Goal: Task Accomplishment & Management: Use online tool/utility

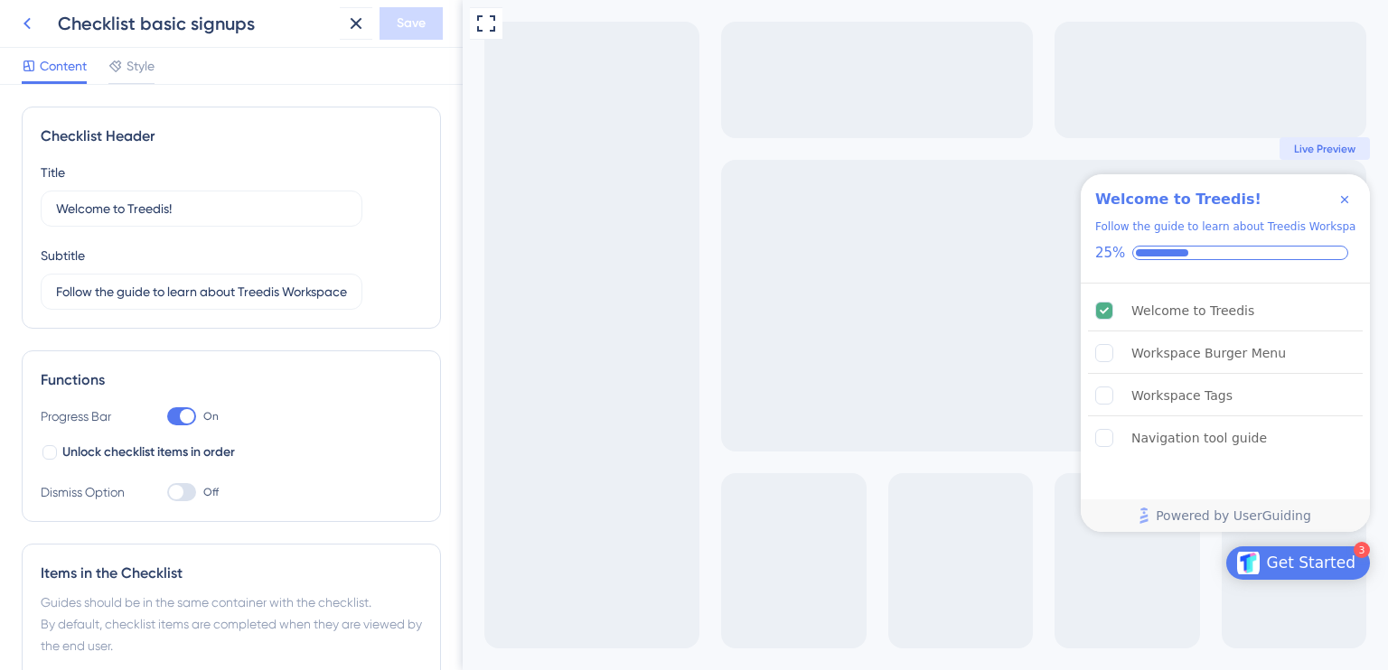
click at [40, 20] on button at bounding box center [27, 23] width 33 height 33
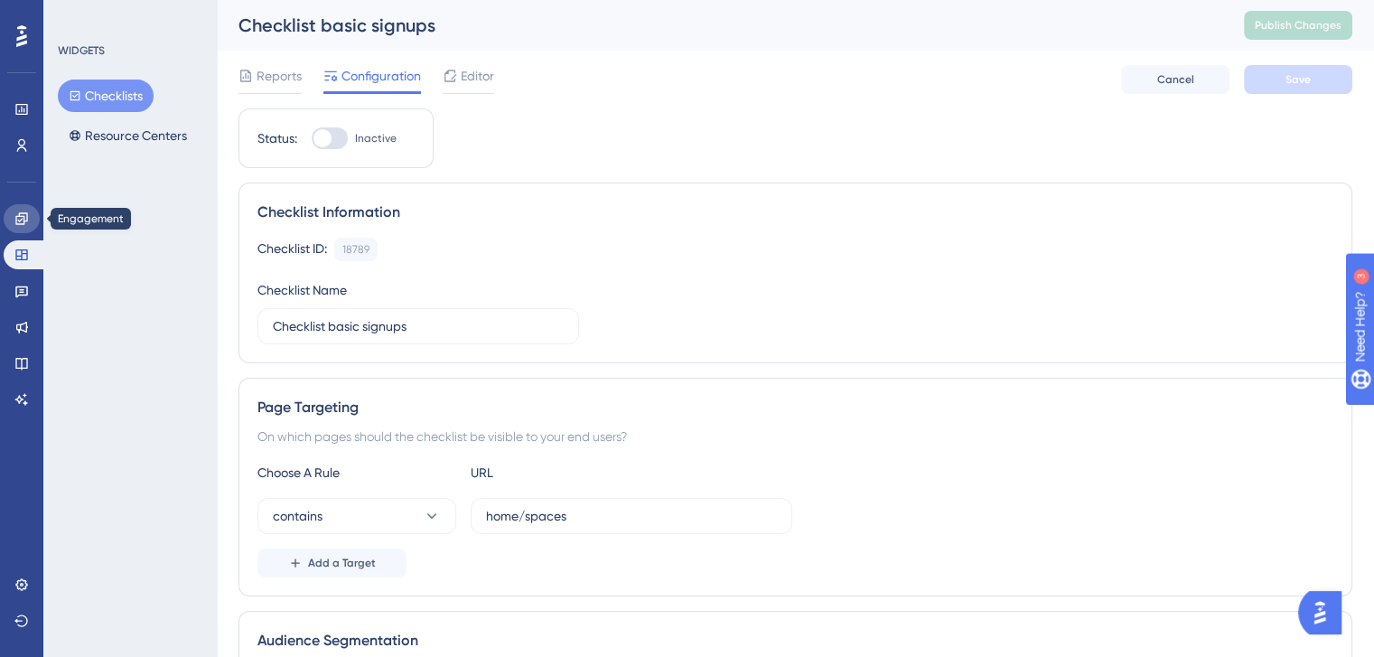
click at [14, 231] on link at bounding box center [22, 218] width 36 height 29
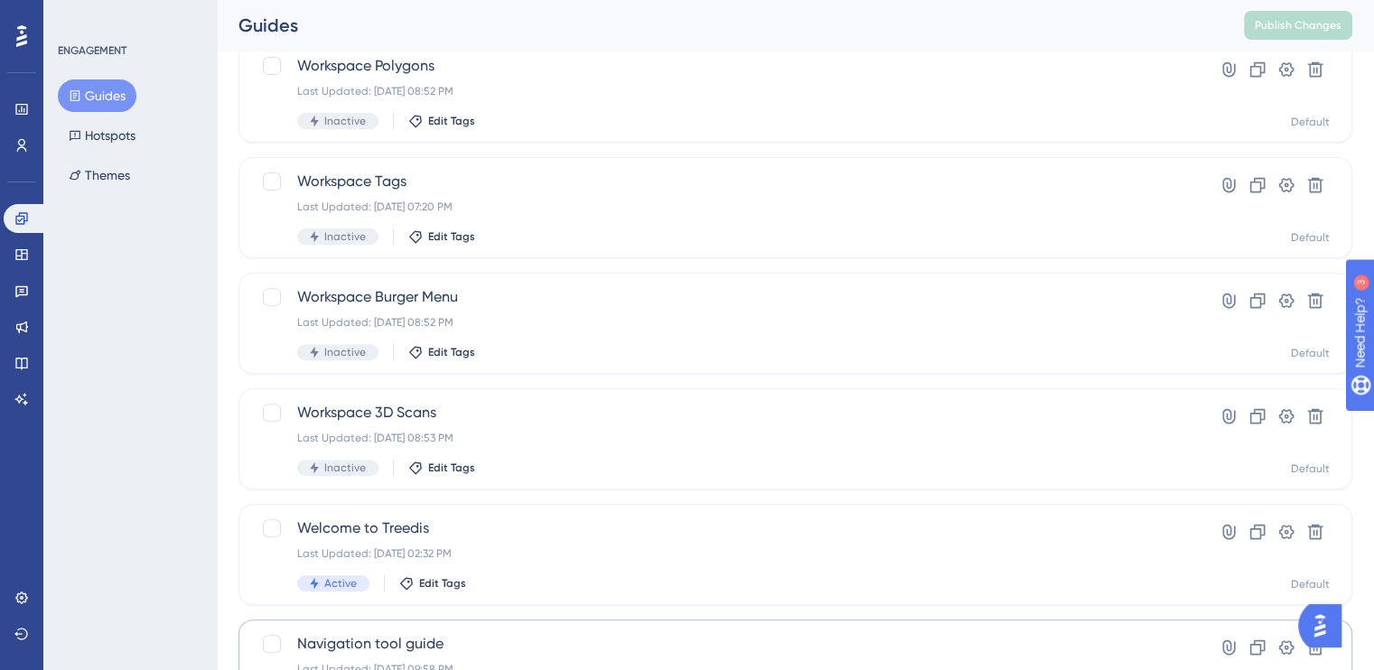
scroll to position [731, 0]
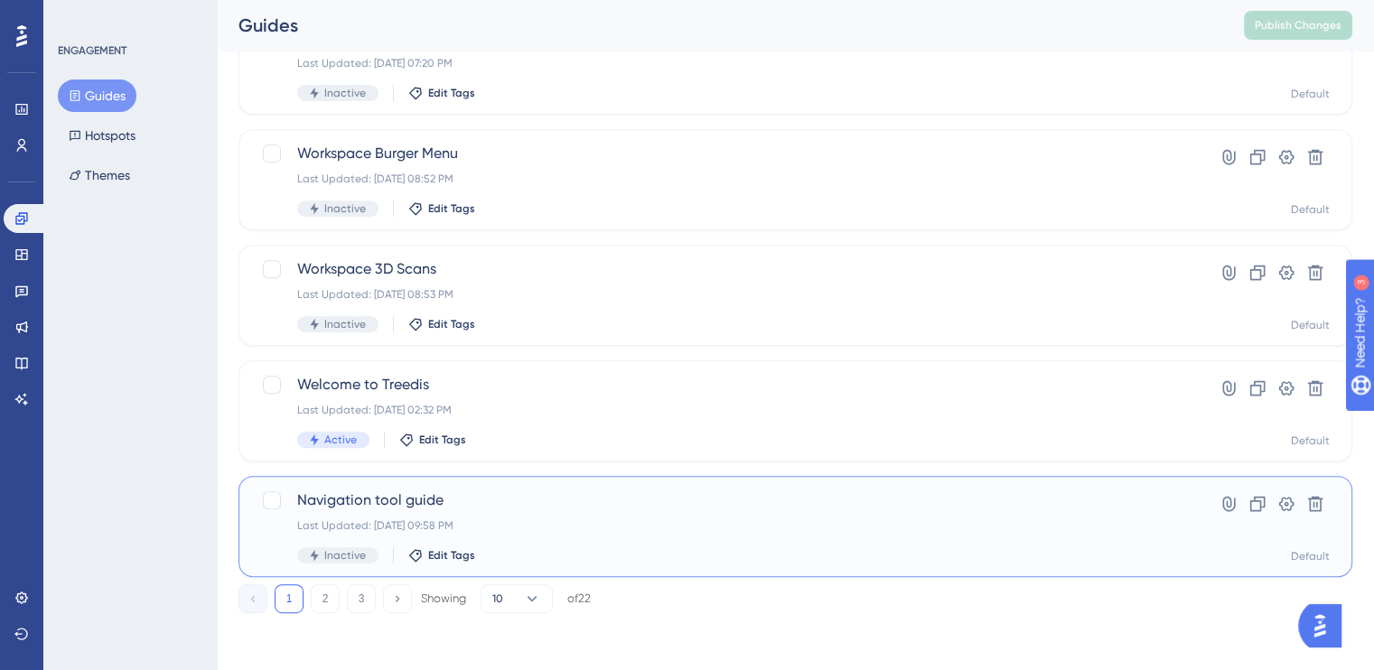
click at [401, 496] on span "Navigation tool guide" at bounding box center [723, 501] width 852 height 22
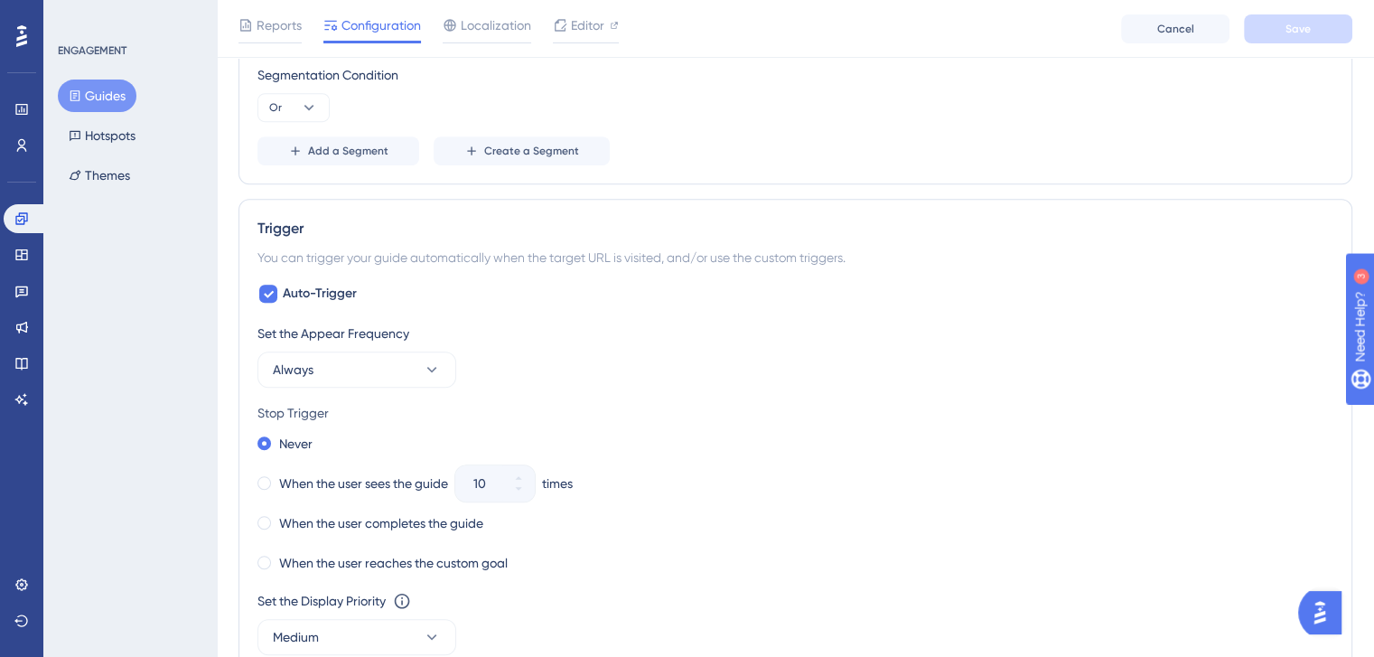
scroll to position [904, 0]
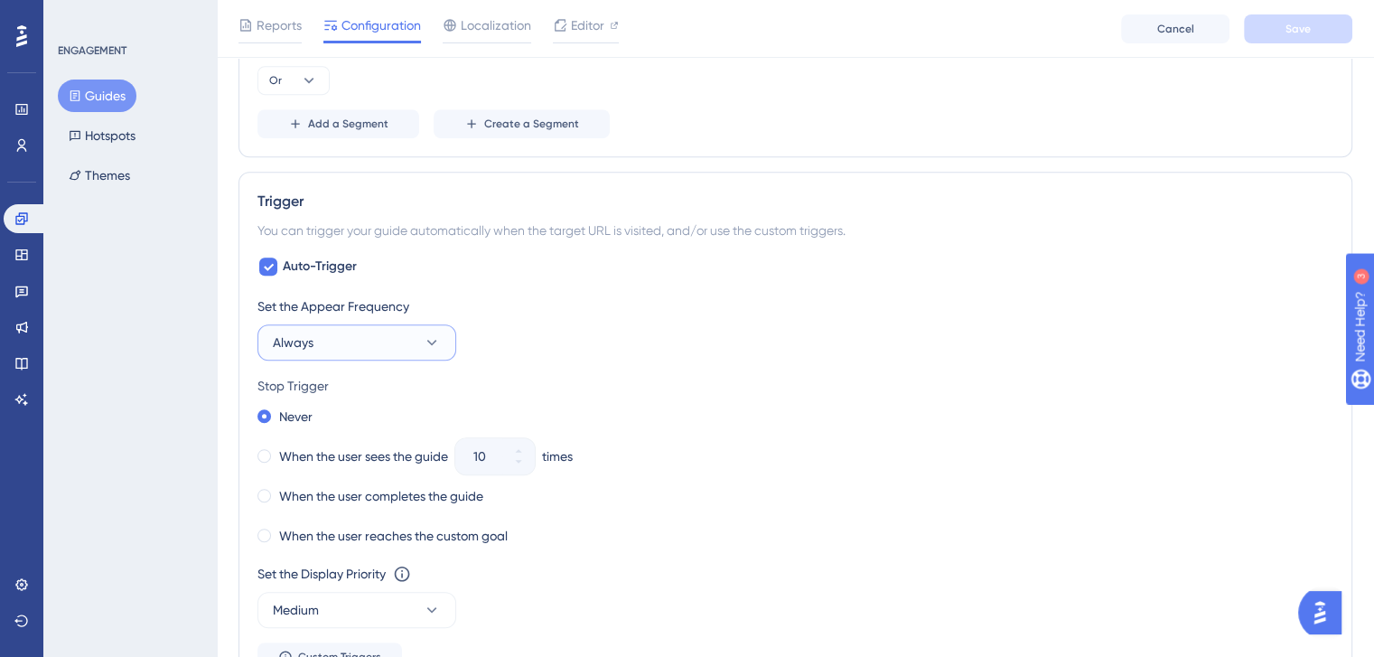
click at [395, 341] on button "Always" at bounding box center [357, 342] width 199 height 36
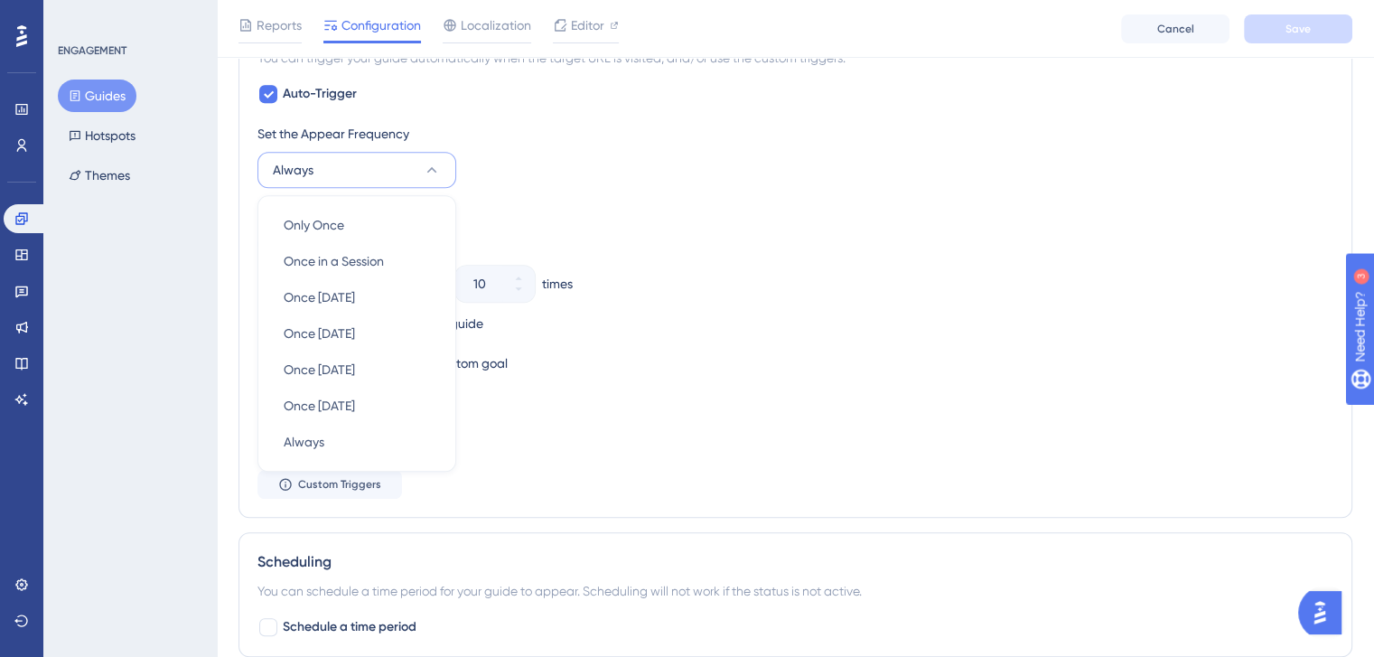
click at [246, 258] on div "Trigger You can trigger your guide automatically when the target URL is visited…" at bounding box center [796, 258] width 1114 height 519
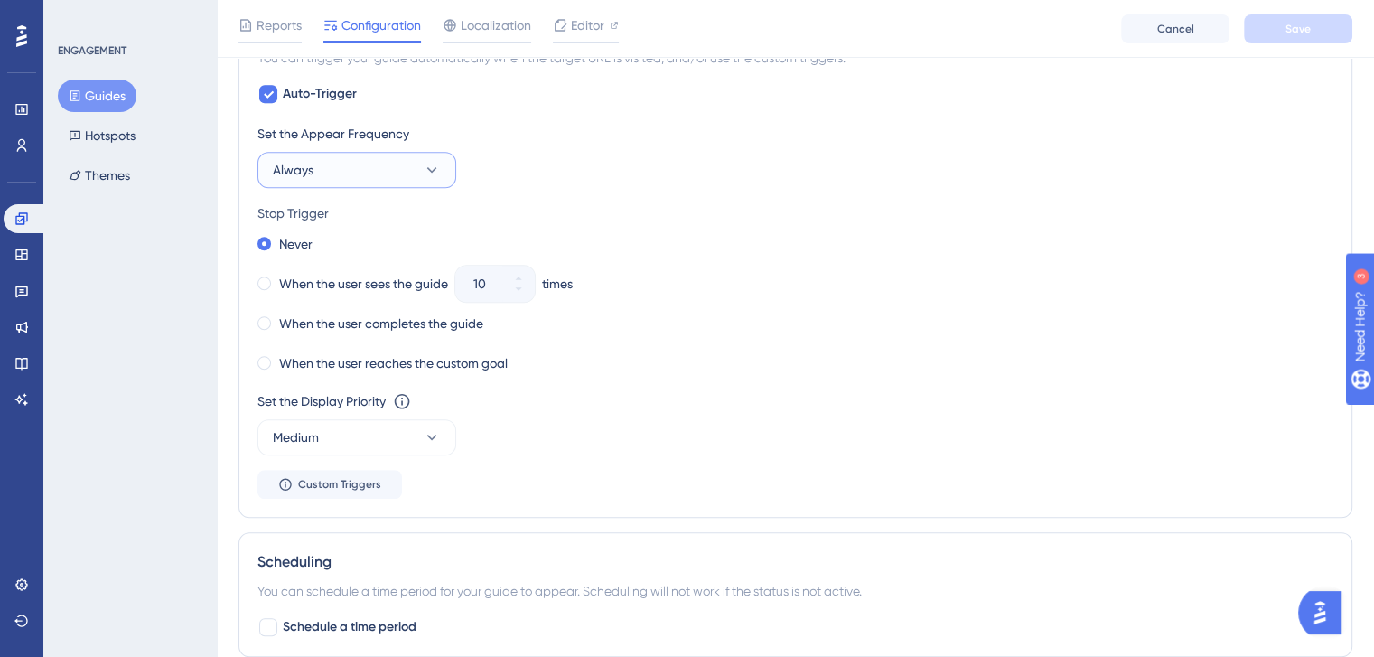
click at [314, 155] on button "Always" at bounding box center [357, 170] width 199 height 36
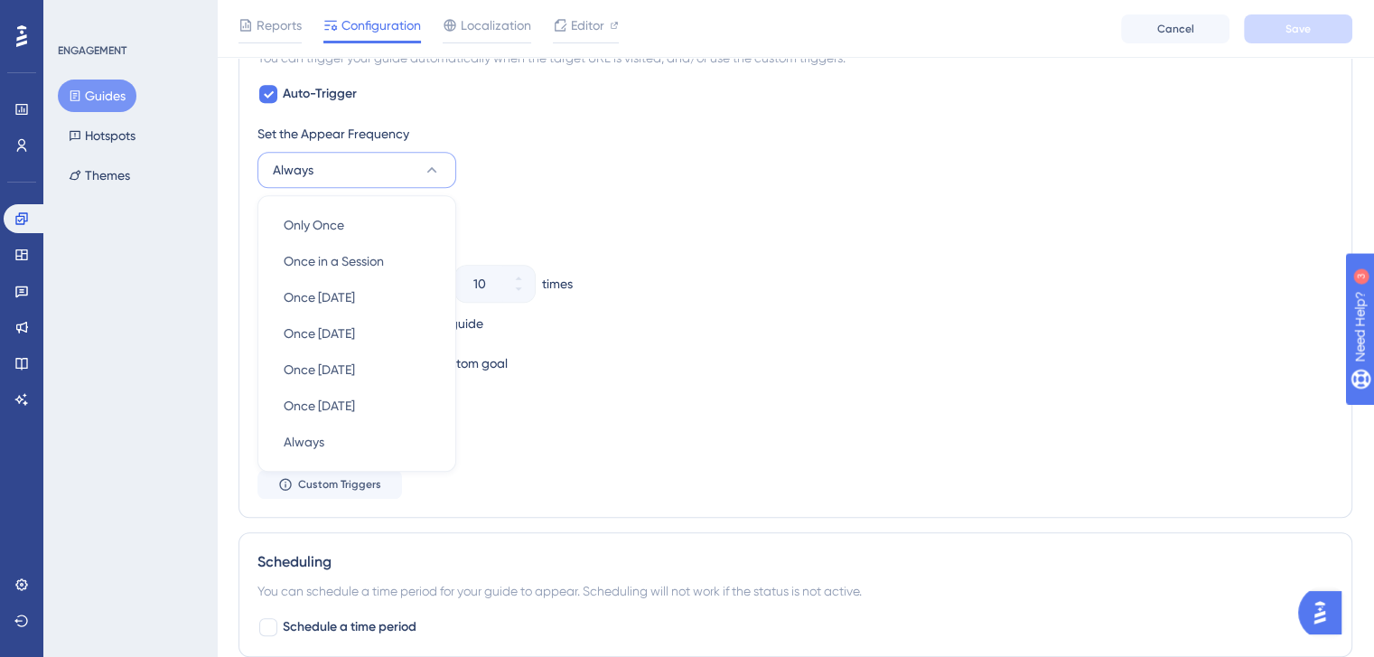
click at [250, 310] on div "Trigger You can trigger your guide automatically when the target URL is visited…" at bounding box center [796, 258] width 1114 height 519
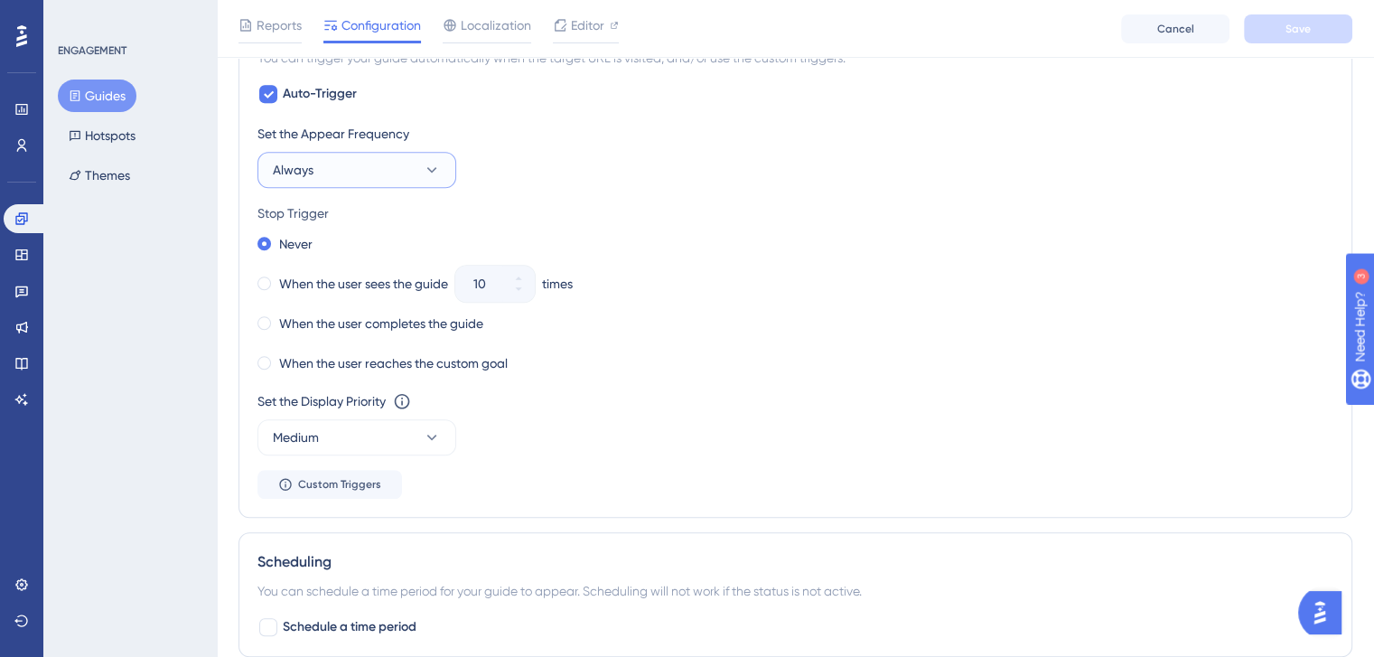
click at [423, 166] on icon at bounding box center [432, 170] width 18 height 18
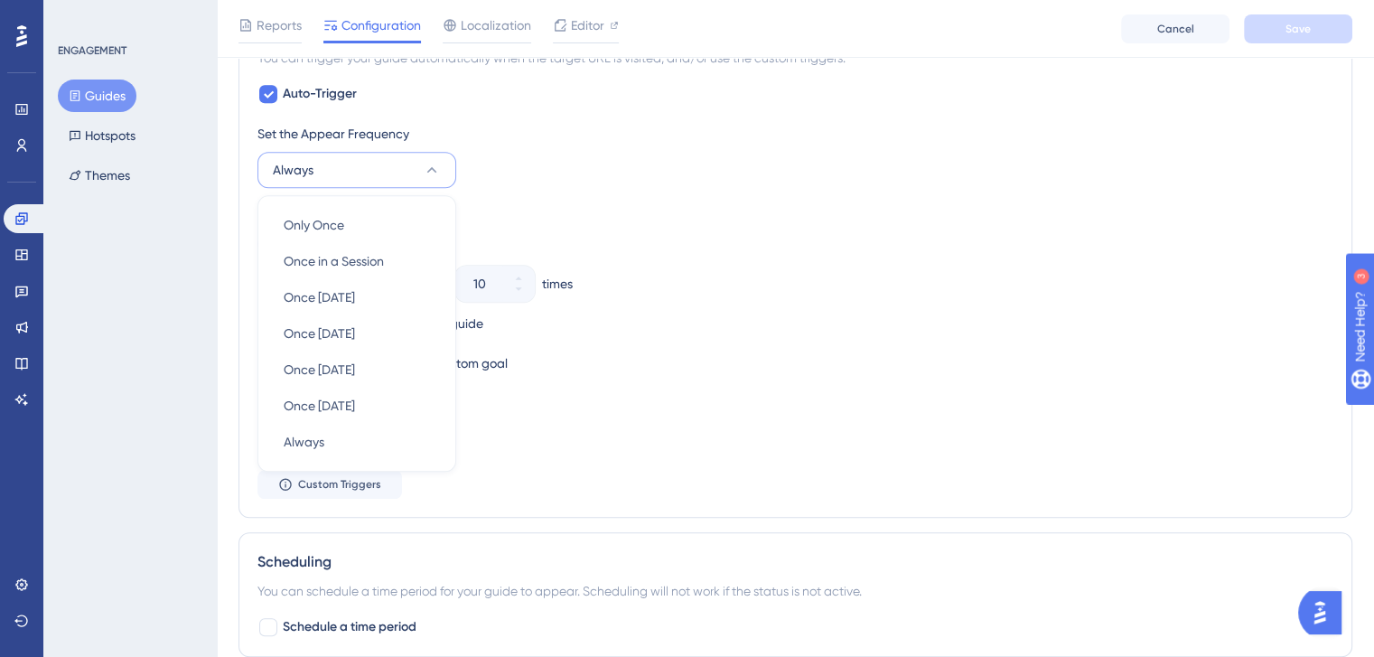
click at [483, 204] on div "Stop Trigger" at bounding box center [796, 213] width 1076 height 22
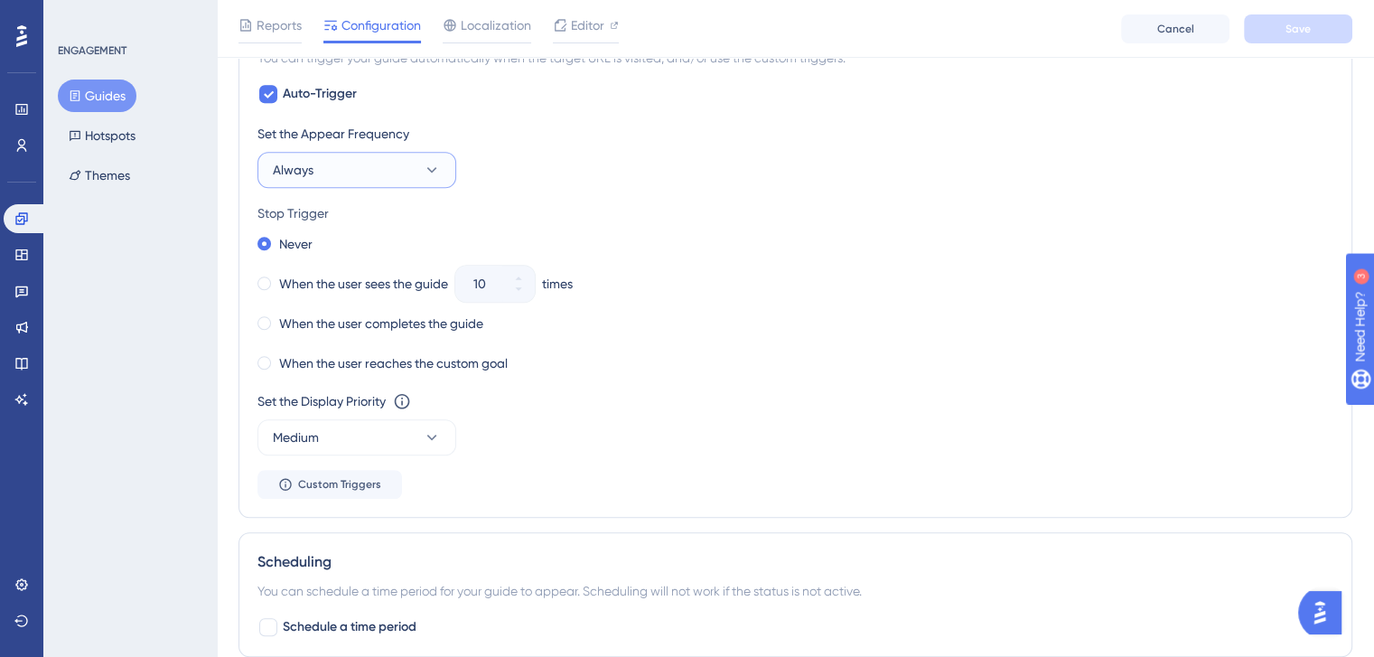
click at [434, 171] on icon at bounding box center [432, 170] width 18 height 18
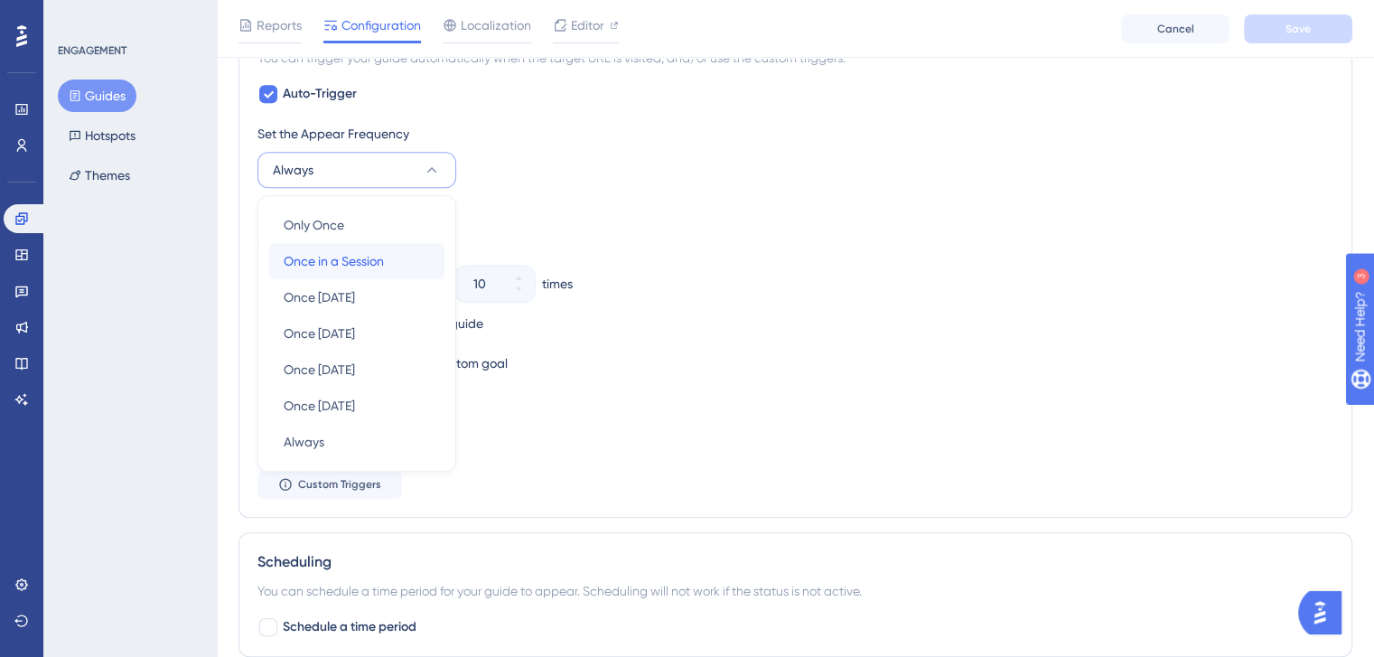
click at [377, 250] on span "Once in a Session" at bounding box center [334, 261] width 100 height 22
